Goal: Navigation & Orientation: Find specific page/section

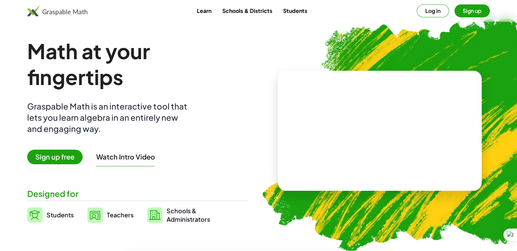
click at [437, 13] on button "Log in" at bounding box center [433, 10] width 32 height 13
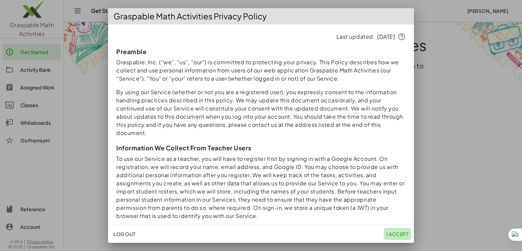
click at [393, 237] on button "I accept" at bounding box center [398, 234] width 28 height 12
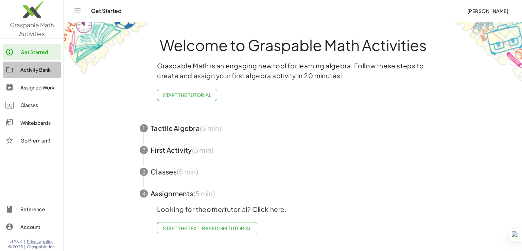
click at [36, 68] on div "Activity Bank" at bounding box center [39, 70] width 38 height 8
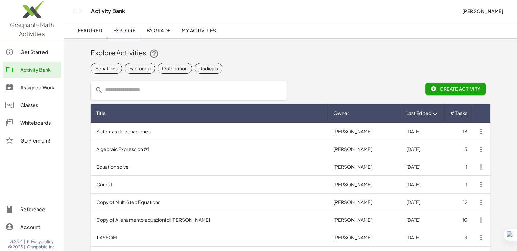
click at [31, 86] on div "Assigned Work" at bounding box center [39, 87] width 38 height 8
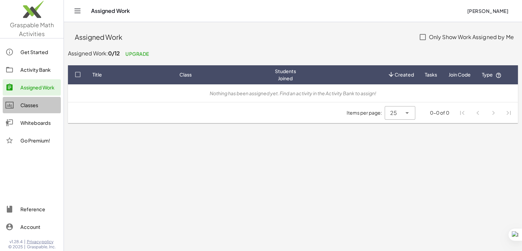
click at [28, 102] on div "Classes" at bounding box center [39, 105] width 38 height 8
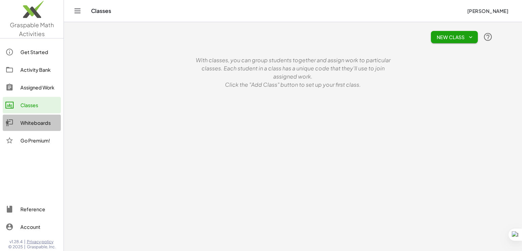
click at [30, 123] on div "Whiteboards" at bounding box center [39, 123] width 38 height 8
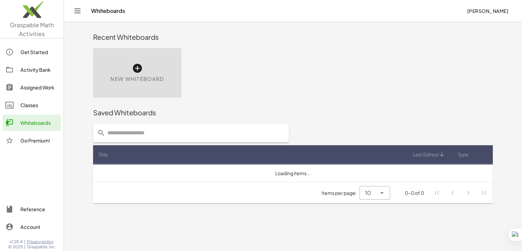
click at [33, 139] on div "Go Premium!" at bounding box center [39, 140] width 38 height 8
click at [29, 209] on div "Reference" at bounding box center [39, 209] width 38 height 8
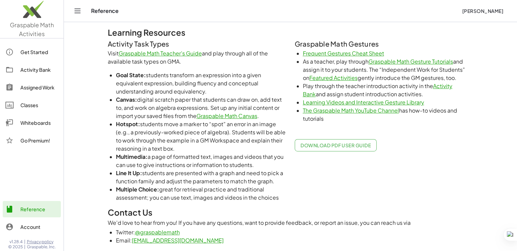
scroll to position [356, 0]
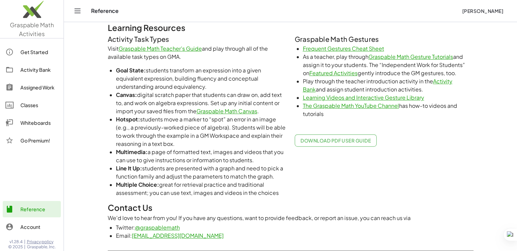
click at [341, 48] on link "Frequent Gestures Cheat Sheet" at bounding box center [343, 48] width 81 height 7
